Goal: Information Seeking & Learning: Learn about a topic

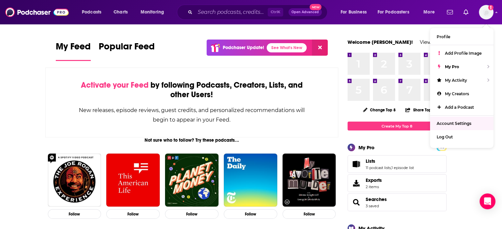
click at [453, 128] on link "Account Settings" at bounding box center [461, 124] width 63 height 14
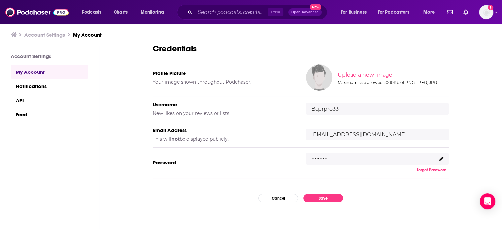
scroll to position [63, 0]
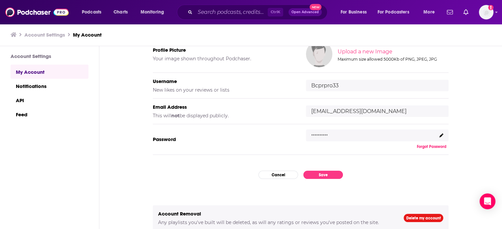
click at [439, 134] on icon at bounding box center [441, 136] width 4 height 4
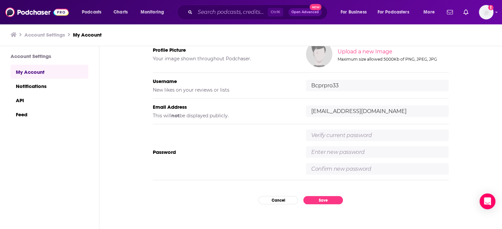
click at [438, 134] on input "text" at bounding box center [377, 136] width 143 height 12
click at [226, 160] on div "Password" at bounding box center [301, 152] width 296 height 56
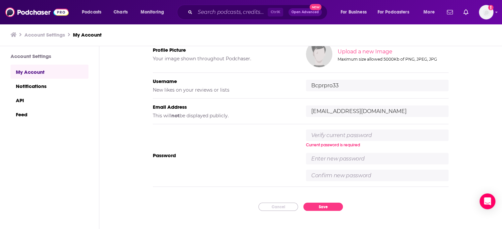
drag, startPoint x: 264, startPoint y: 207, endPoint x: 269, endPoint y: 209, distance: 5.5
click at [269, 209] on button "Cancel" at bounding box center [278, 207] width 40 height 8
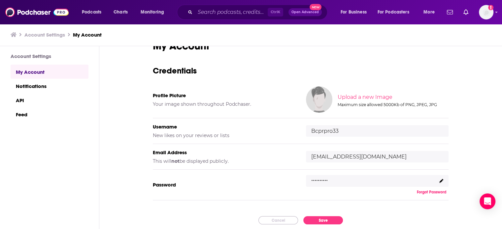
scroll to position [0, 0]
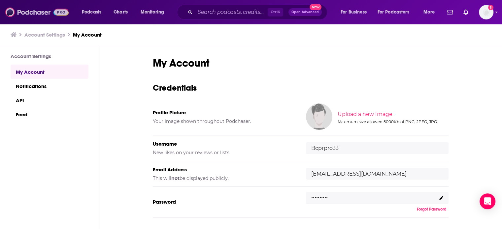
click at [27, 15] on img at bounding box center [36, 12] width 63 height 13
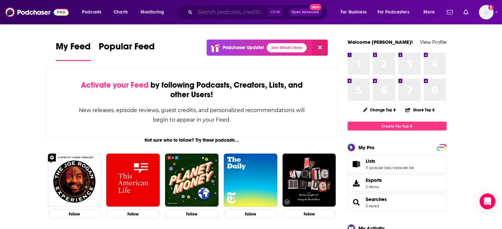
click at [219, 13] on input "Search podcasts, credits, & more..." at bounding box center [231, 12] width 73 height 11
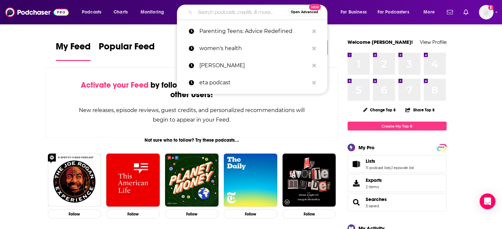
paste input "Money Unscripted"
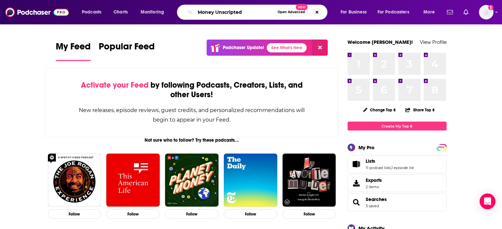
type input "Money Unscripted"
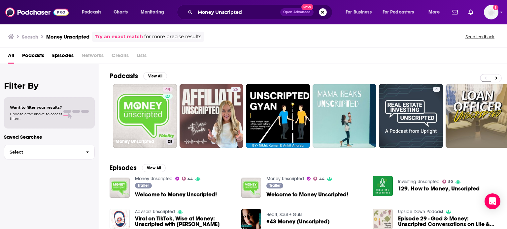
click at [145, 135] on link "44 Money Unscripted" at bounding box center [145, 116] width 64 height 64
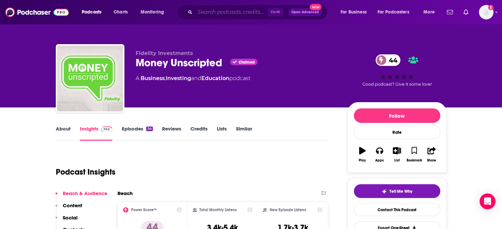
click at [233, 13] on input "Search podcasts, credits, & more..." at bounding box center [231, 12] width 73 height 11
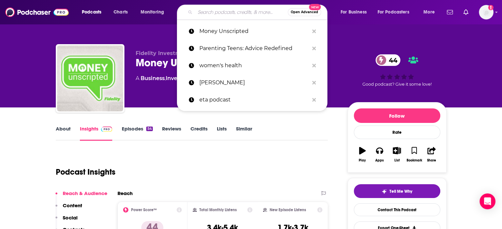
paste input "This Unexpected Life"
type input "This Unexpected Life"
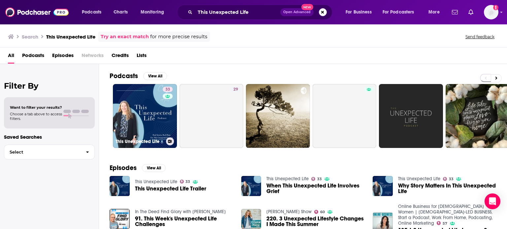
click at [161, 131] on link "33 This Unexpected Life" at bounding box center [145, 116] width 64 height 64
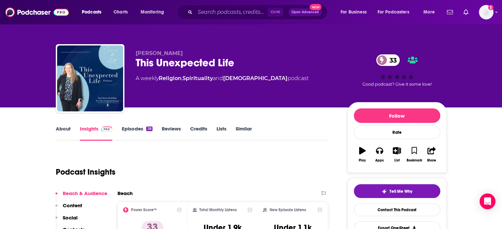
click at [60, 129] on link "About" at bounding box center [63, 133] width 15 height 15
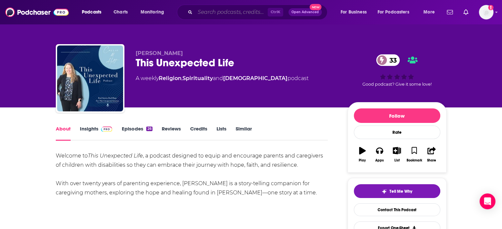
click at [216, 14] on input "Search podcasts, credits, & more..." at bounding box center [231, 12] width 73 height 11
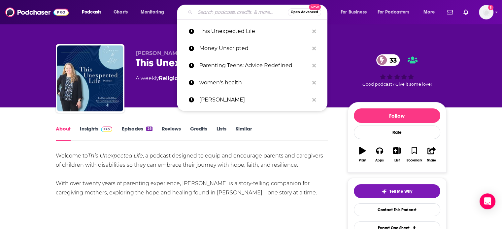
paste input "Living Through The Shift"
type input "Living Through The Shift"
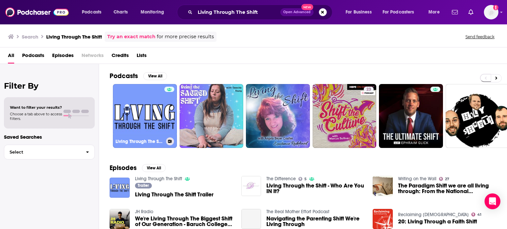
click at [141, 128] on link "Living Through The Shift" at bounding box center [145, 116] width 64 height 64
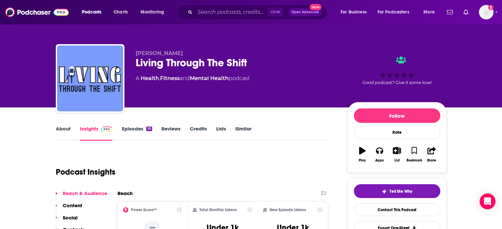
click at [59, 134] on link "About" at bounding box center [63, 133] width 15 height 15
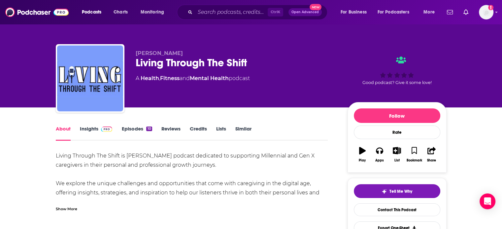
drag, startPoint x: 94, startPoint y: 133, endPoint x: 28, endPoint y: 6, distance: 143.5
click at [94, 133] on link "Insights" at bounding box center [96, 133] width 33 height 15
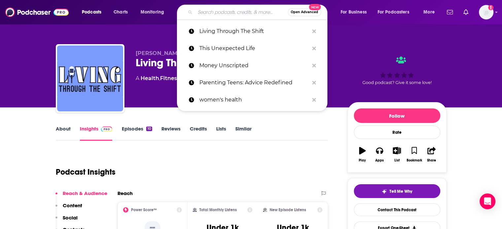
click at [210, 8] on input "Search podcasts, credits, & more..." at bounding box center [241, 12] width 93 height 11
paste input "Blueprint Breakers"
type input "Blueprint Breakers"
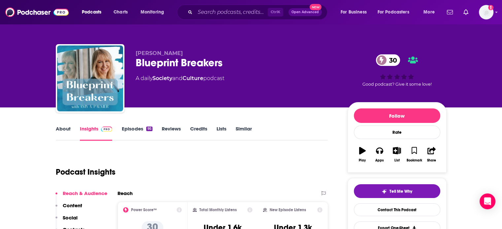
click at [58, 130] on link "About" at bounding box center [63, 133] width 15 height 15
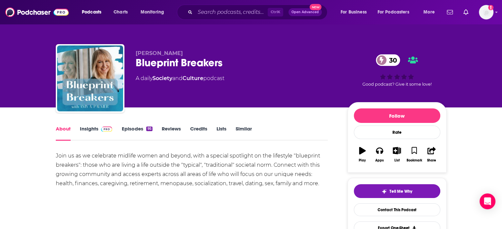
click at [81, 136] on link "Insights" at bounding box center [96, 133] width 33 height 15
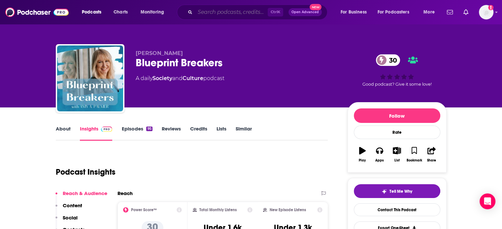
click at [228, 10] on input "Search podcasts, credits, & more..." at bounding box center [231, 12] width 73 height 11
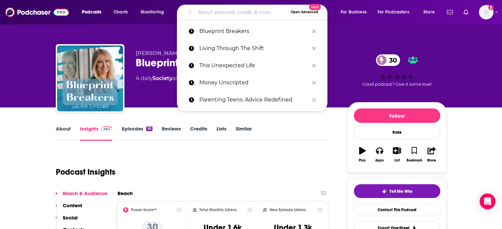
paste input "Value of Wrinkles"
type input "Value of Wrinkles"
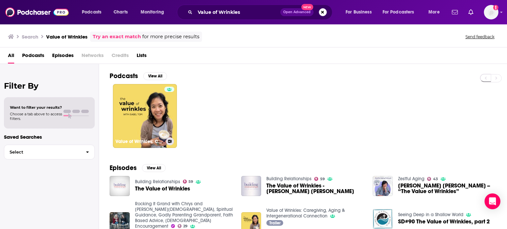
click at [156, 102] on link "Value of Wrinkles: Caregiving, Aging & Intergenerational Connection" at bounding box center [145, 116] width 64 height 64
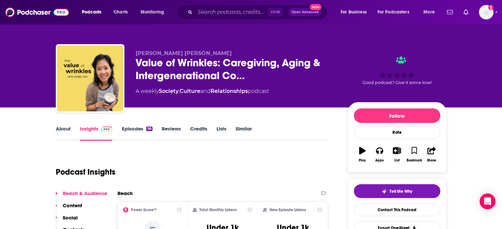
click at [68, 132] on link "About" at bounding box center [63, 133] width 15 height 15
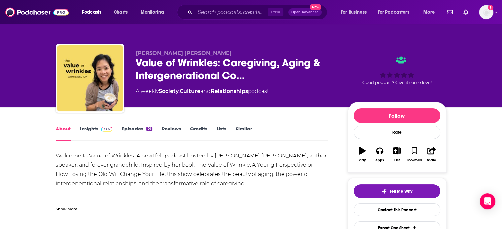
drag, startPoint x: 92, startPoint y: 131, endPoint x: 60, endPoint y: 18, distance: 117.5
click at [92, 131] on link "Insights" at bounding box center [96, 133] width 33 height 15
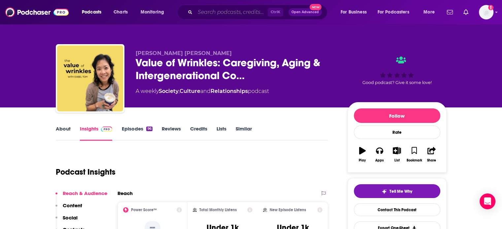
click at [249, 14] on input "Search podcasts, credits, & more..." at bounding box center [231, 12] width 73 height 11
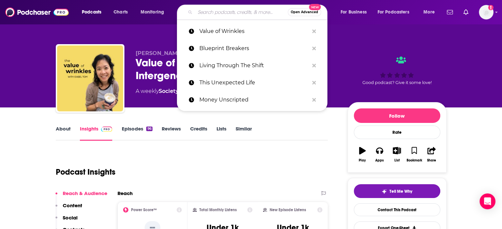
paste input "Sandwich Season Sanity"
type input "Sandwich Season Sanity"
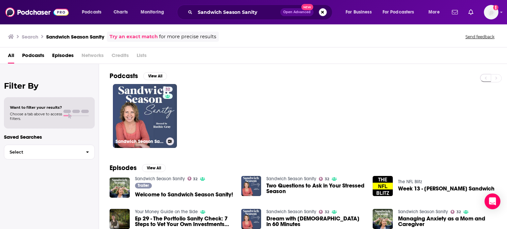
click at [144, 118] on link "32 Sandwich Season Sanity" at bounding box center [145, 116] width 64 height 64
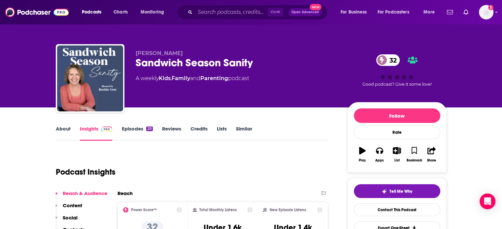
click at [61, 125] on div "About Insights Episodes 20 Reviews Credits Lists Similar" at bounding box center [192, 133] width 272 height 16
click at [67, 129] on link "About" at bounding box center [63, 133] width 15 height 15
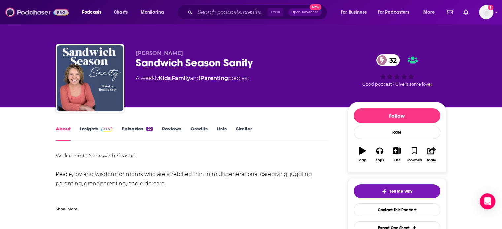
click at [48, 18] on img at bounding box center [36, 12] width 63 height 13
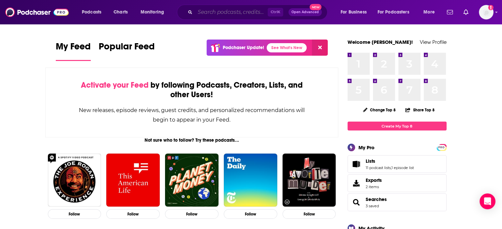
click at [250, 10] on input "Search podcasts, credits, & more..." at bounding box center [231, 12] width 73 height 11
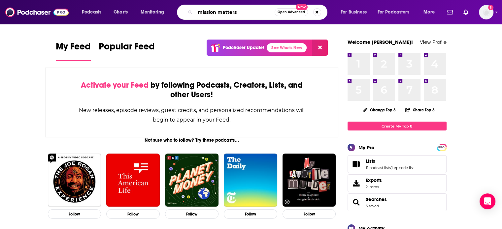
type input "mission matters"
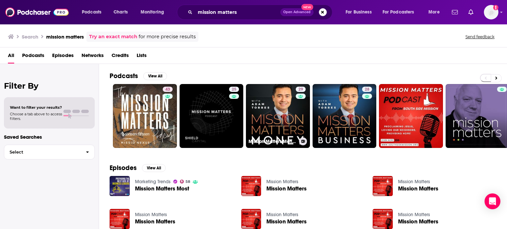
click at [297, 112] on div "29" at bounding box center [302, 112] width 12 height 51
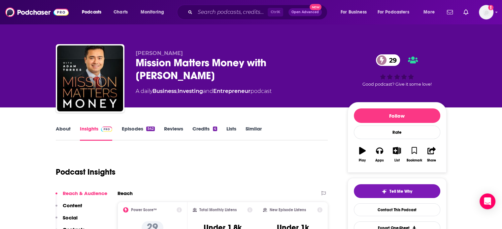
click at [134, 128] on link "Episodes 542" at bounding box center [137, 133] width 33 height 15
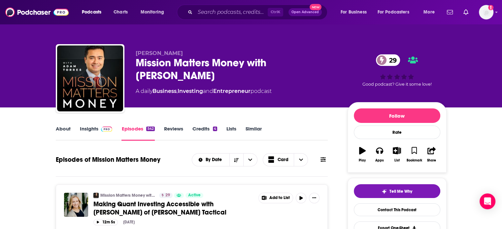
scroll to position [66, 0]
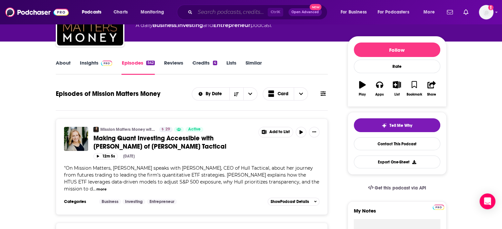
click at [229, 8] on input "Search podcasts, credits, & more..." at bounding box center [231, 12] width 73 height 11
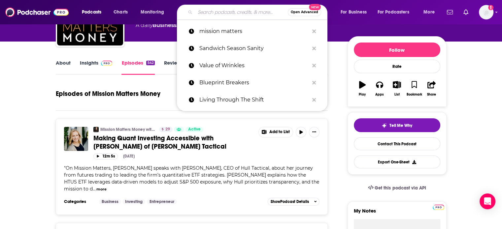
paste input "Virtually Amazing Assistants"
type input "Virtually Amazing Assistants"
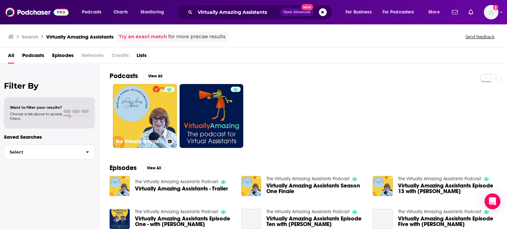
click at [137, 122] on link "The Virtually Amazing Assistants Podcast" at bounding box center [145, 116] width 64 height 64
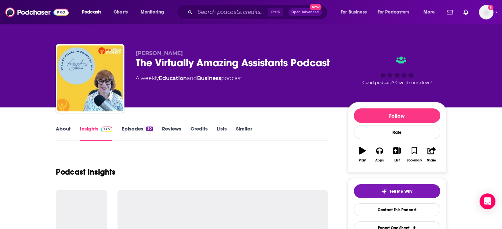
click at [137, 133] on link "Episodes 30" at bounding box center [136, 133] width 31 height 15
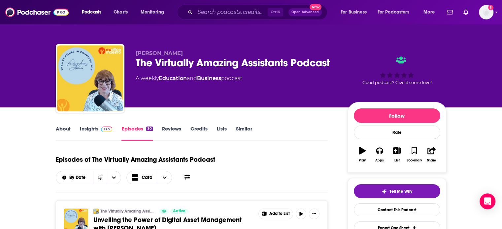
click at [185, 221] on span "Unveiling the Power of Digital Asset Management with [PERSON_NAME]" at bounding box center [167, 224] width 148 height 17
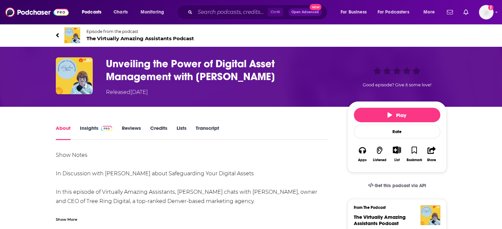
click at [102, 131] on img at bounding box center [107, 128] width 12 height 5
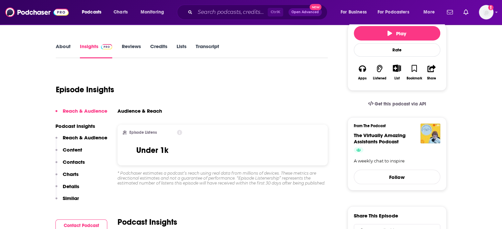
scroll to position [66, 0]
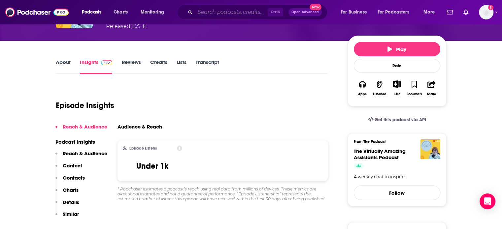
click at [201, 11] on input "Search podcasts, credits, & more..." at bounding box center [231, 12] width 73 height 11
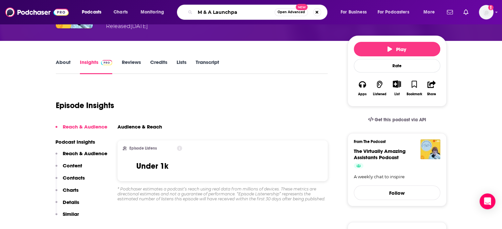
type input "M & A Launchpad"
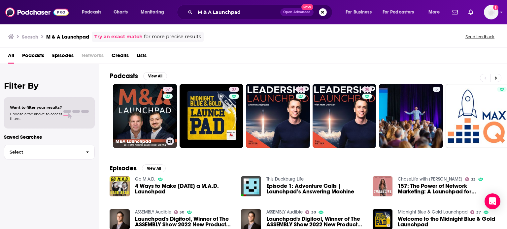
click at [139, 119] on link "37 M&A Launchpad" at bounding box center [145, 116] width 64 height 64
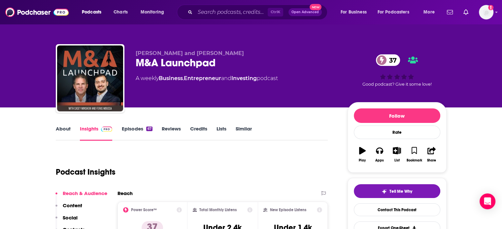
click at [134, 133] on link "Episodes 67" at bounding box center [136, 133] width 31 height 15
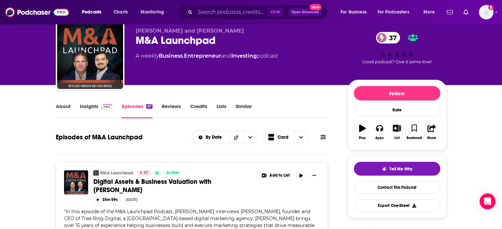
scroll to position [33, 0]
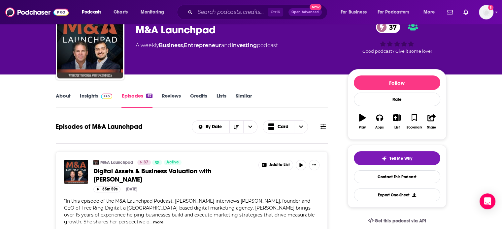
click at [158, 172] on span "Digital Assets & Business Valuation with Paige Wiese" at bounding box center [152, 175] width 118 height 17
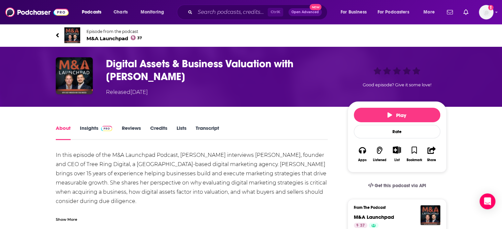
click at [91, 129] on link "Insights" at bounding box center [96, 132] width 33 height 15
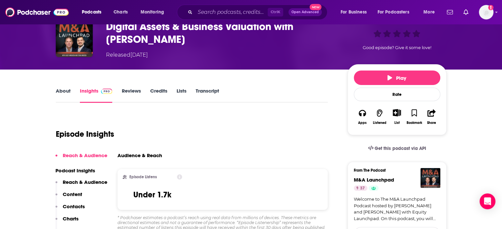
scroll to position [66, 0]
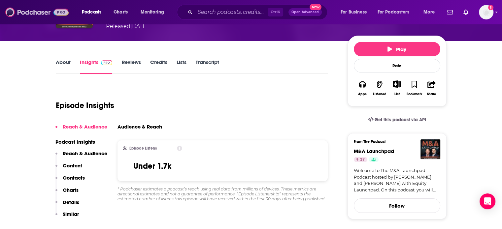
click at [56, 14] on img at bounding box center [36, 12] width 63 height 13
